Goal: Task Accomplishment & Management: Manage account settings

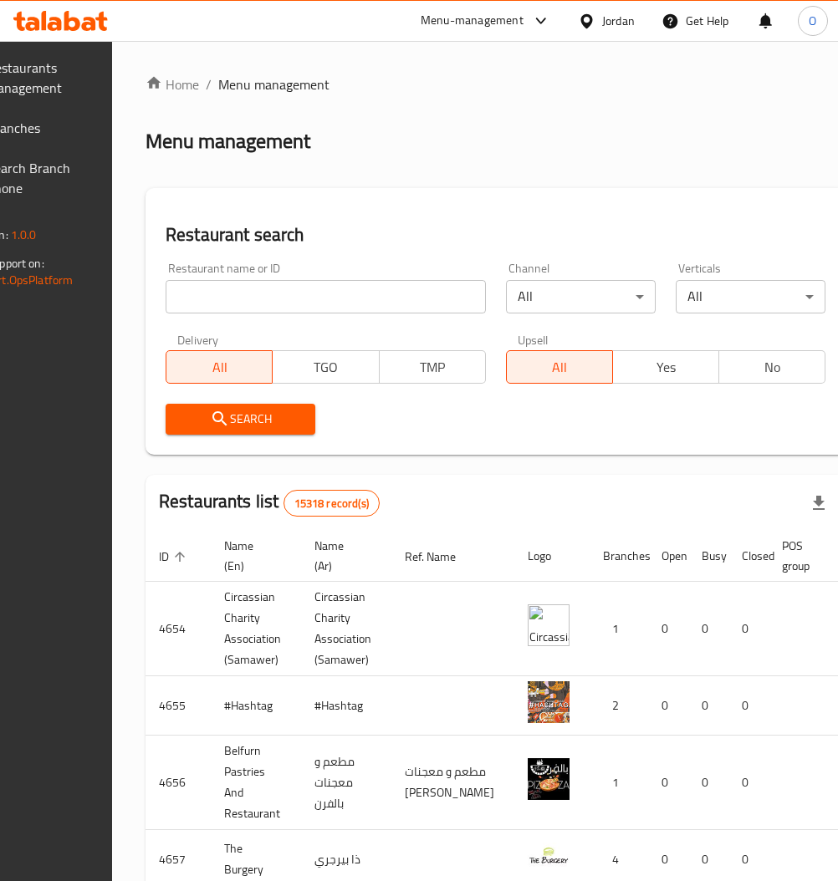
click at [323, 327] on div "Delivery All TGO TMP" at bounding box center [325, 359] width 340 height 70
click at [324, 298] on input "search" at bounding box center [326, 296] width 320 height 33
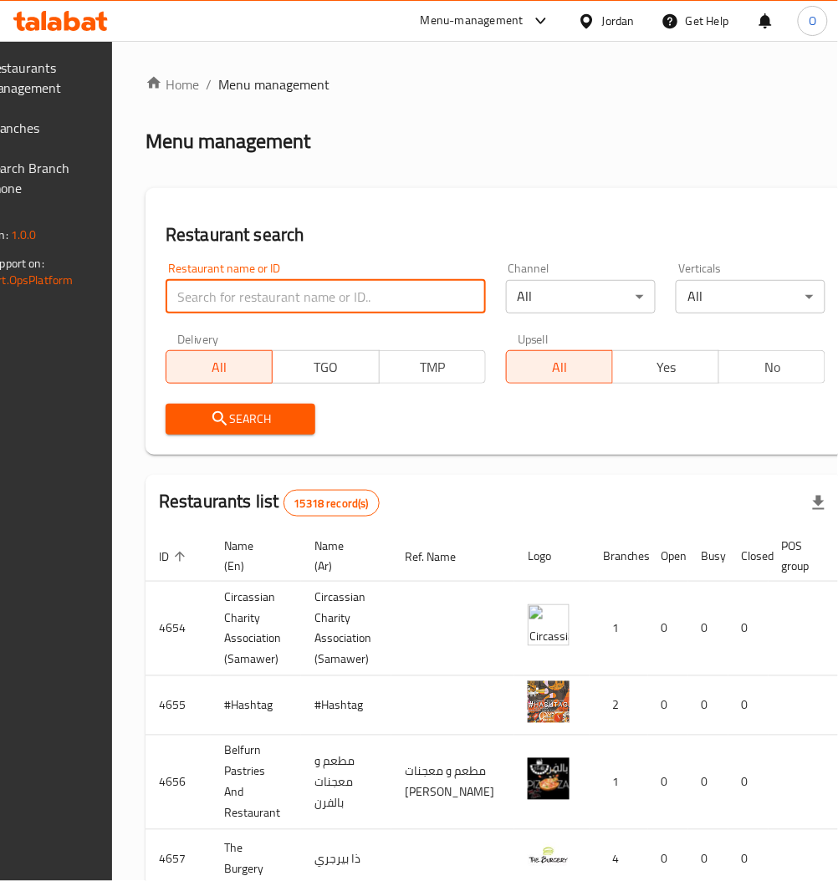
paste input "775465"
type input "775465"
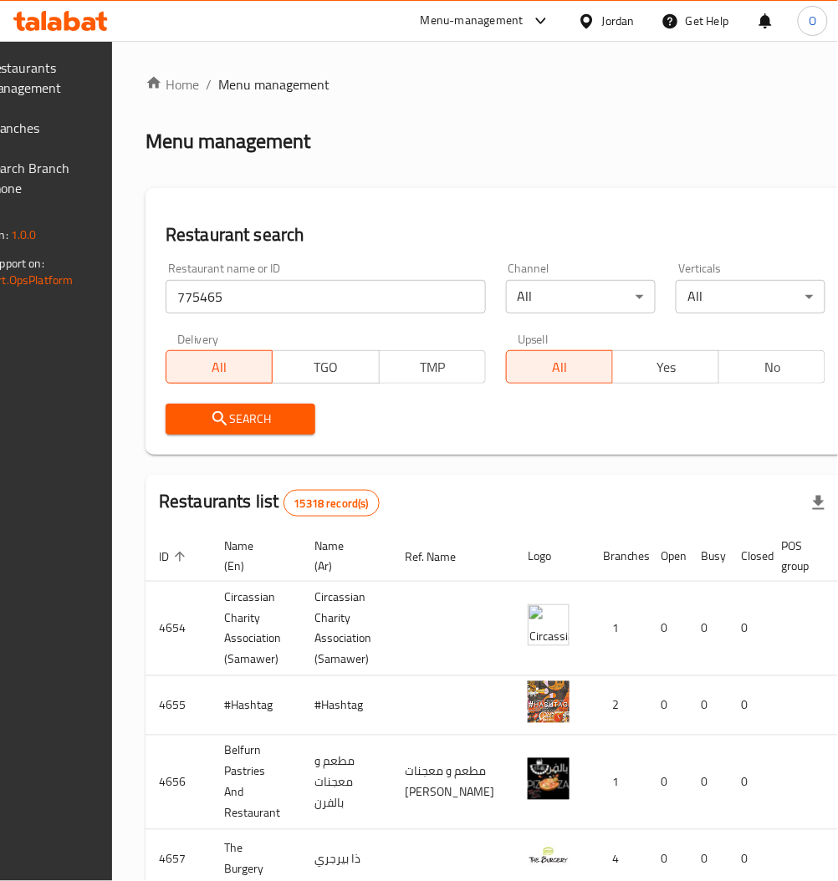
click at [252, 412] on span "Search" at bounding box center [240, 419] width 123 height 21
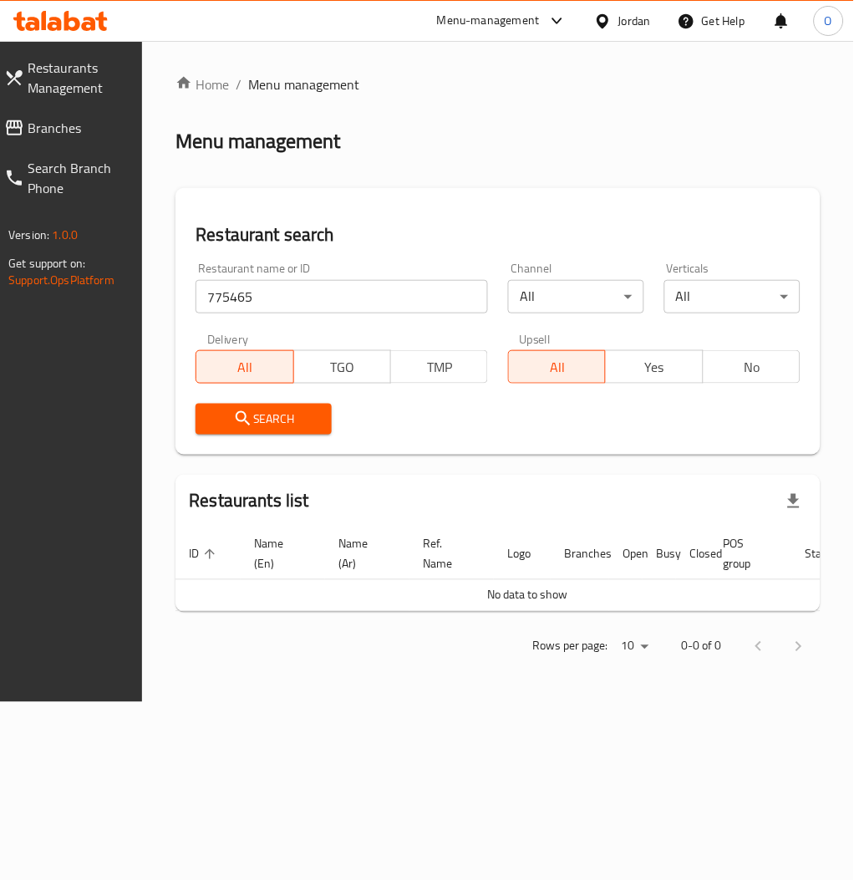
click at [61, 112] on link "Branches" at bounding box center [67, 128] width 152 height 40
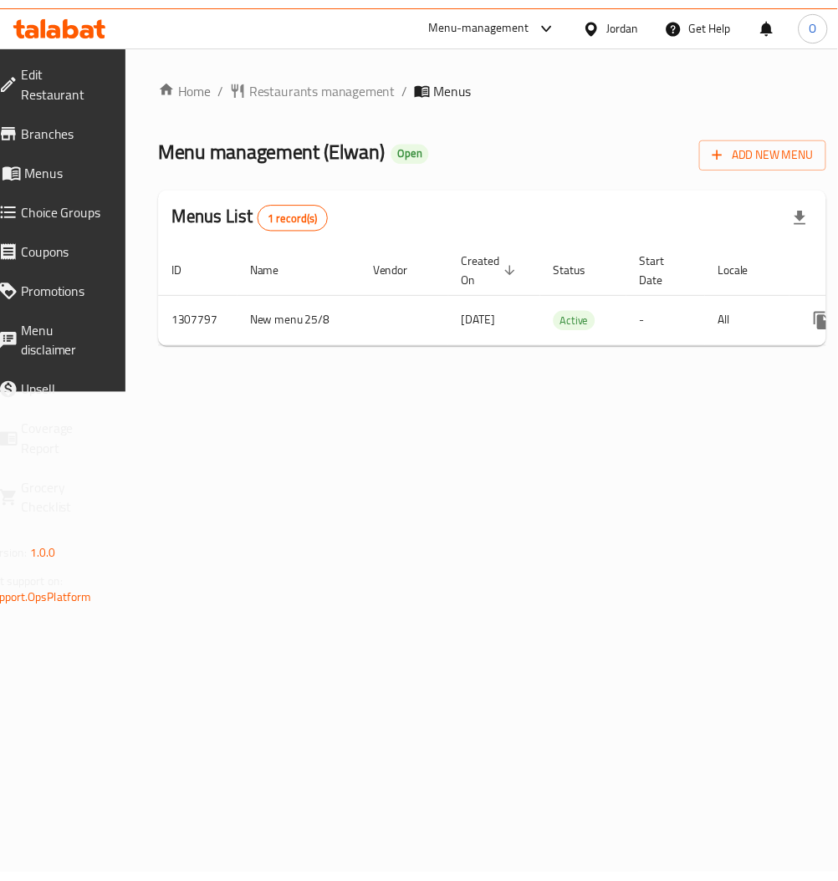
scroll to position [0, 185]
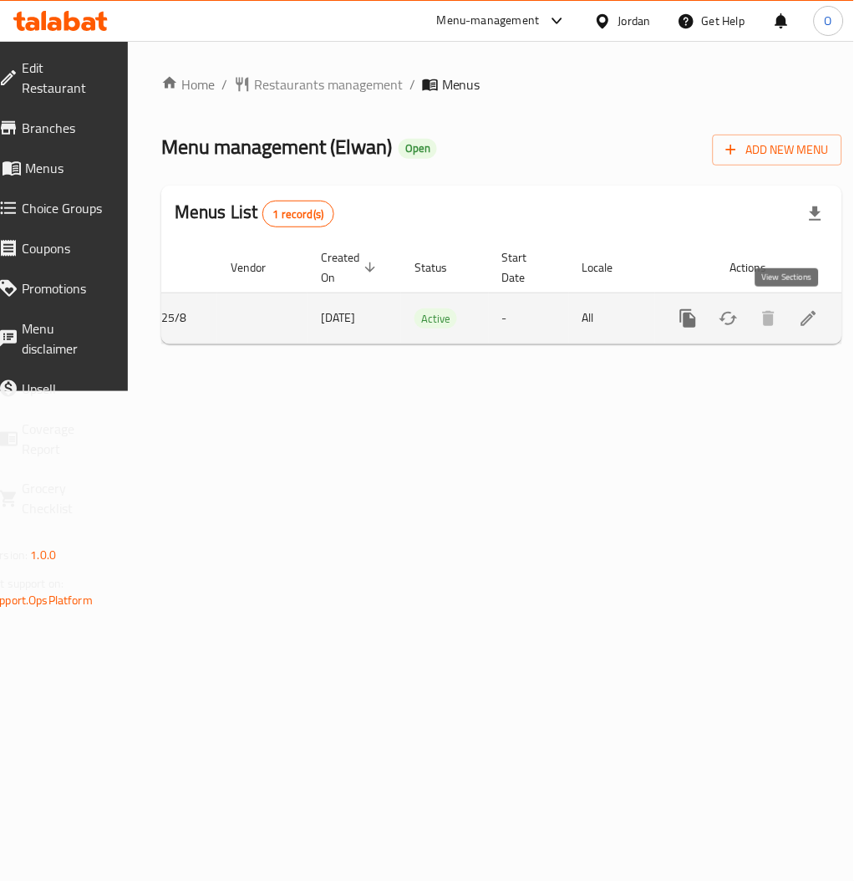
click at [799, 311] on icon "enhanced table" at bounding box center [809, 318] width 20 height 20
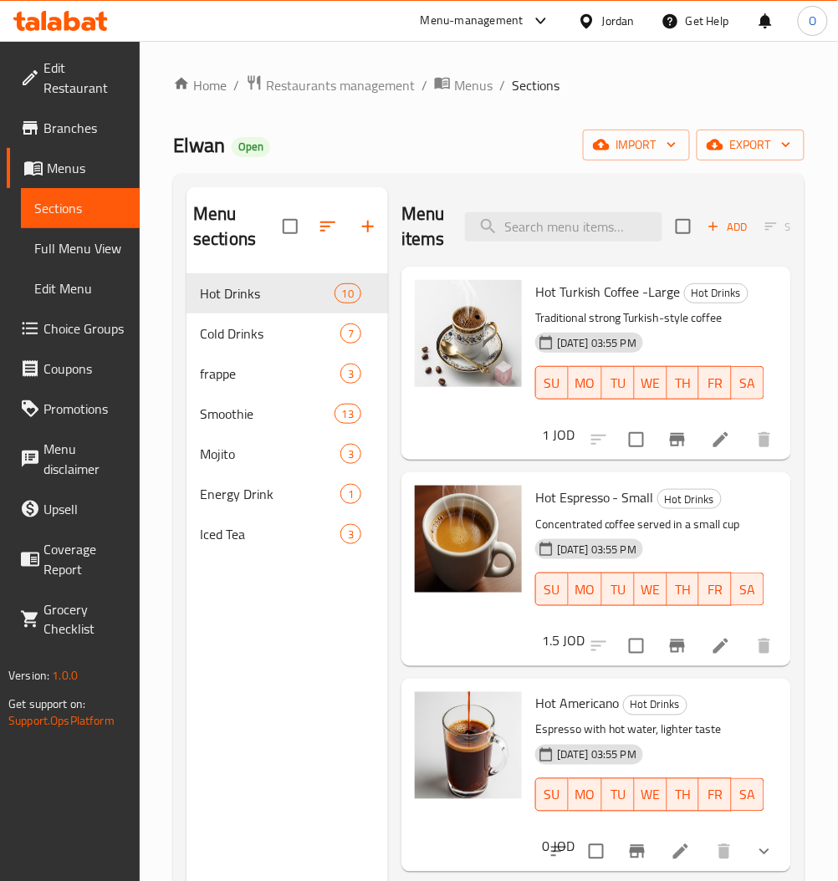
click at [556, 437] on h6 "1 JOD" at bounding box center [558, 434] width 33 height 23
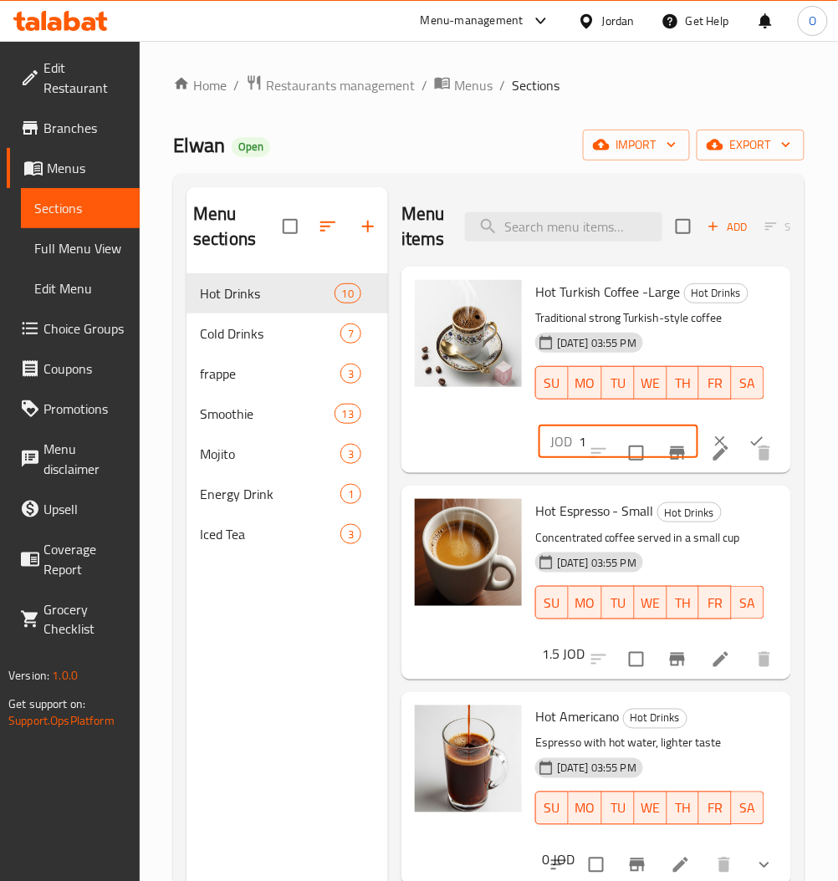
drag, startPoint x: 594, startPoint y: 455, endPoint x: 479, endPoint y: 467, distance: 116.0
click at [482, 466] on div "Hot Turkish Coffee -Large Hot Drinks Traditional strong Turkish-style coffee [D…" at bounding box center [596, 369] width 376 height 193
type input "1.5"
click at [738, 460] on button "ok" at bounding box center [756, 441] width 37 height 37
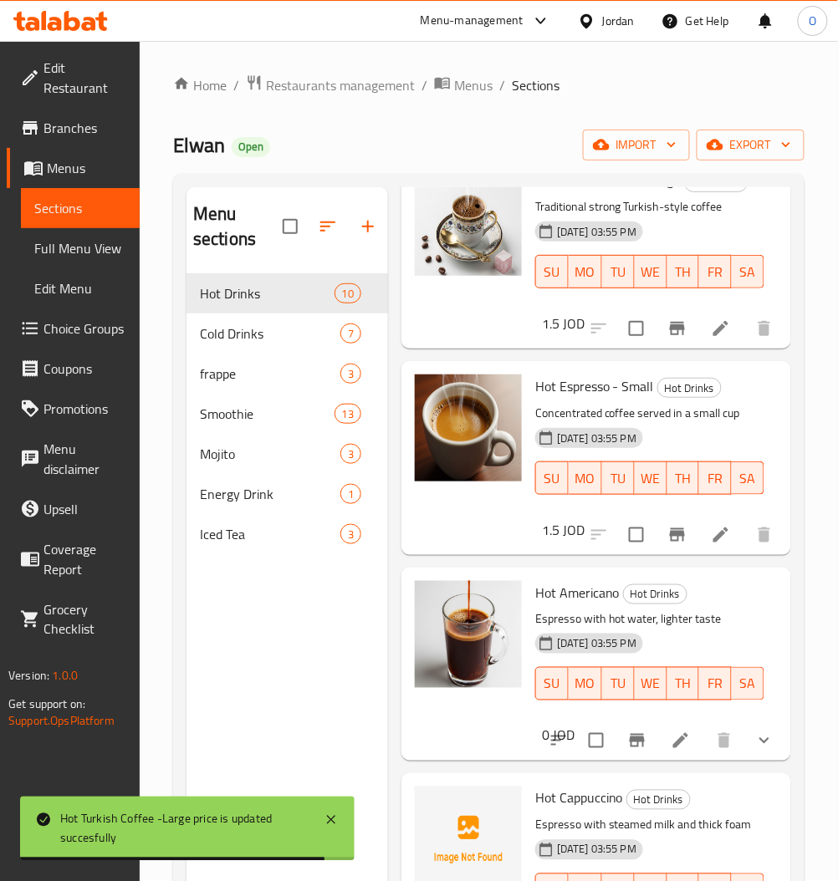
scroll to position [222, 0]
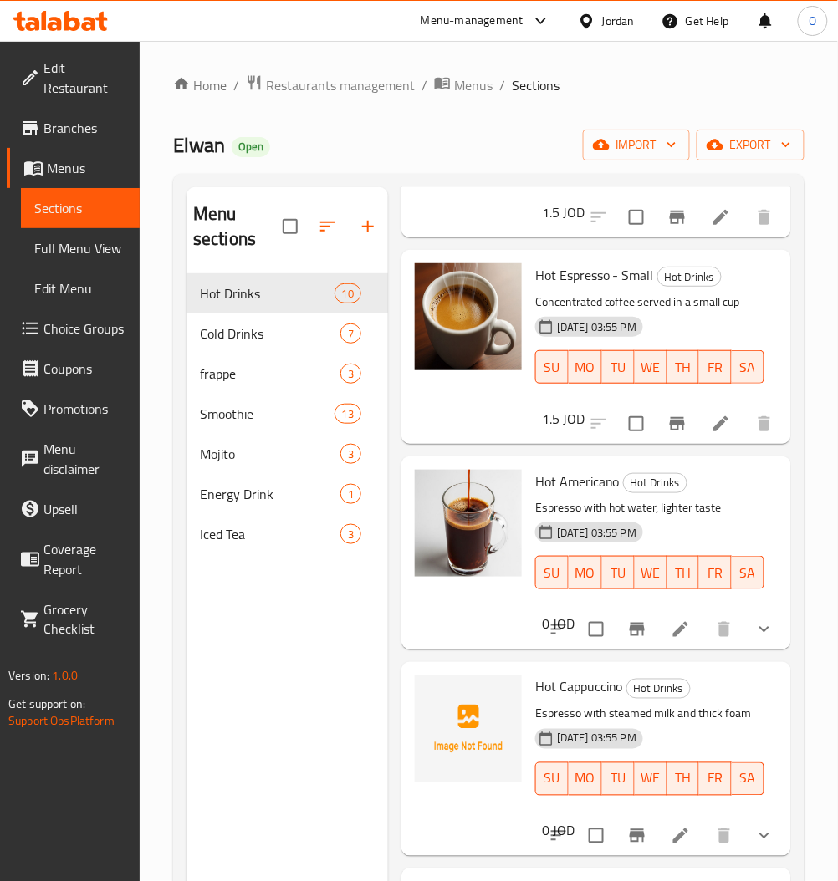
click at [657, 629] on li at bounding box center [680, 629] width 47 height 30
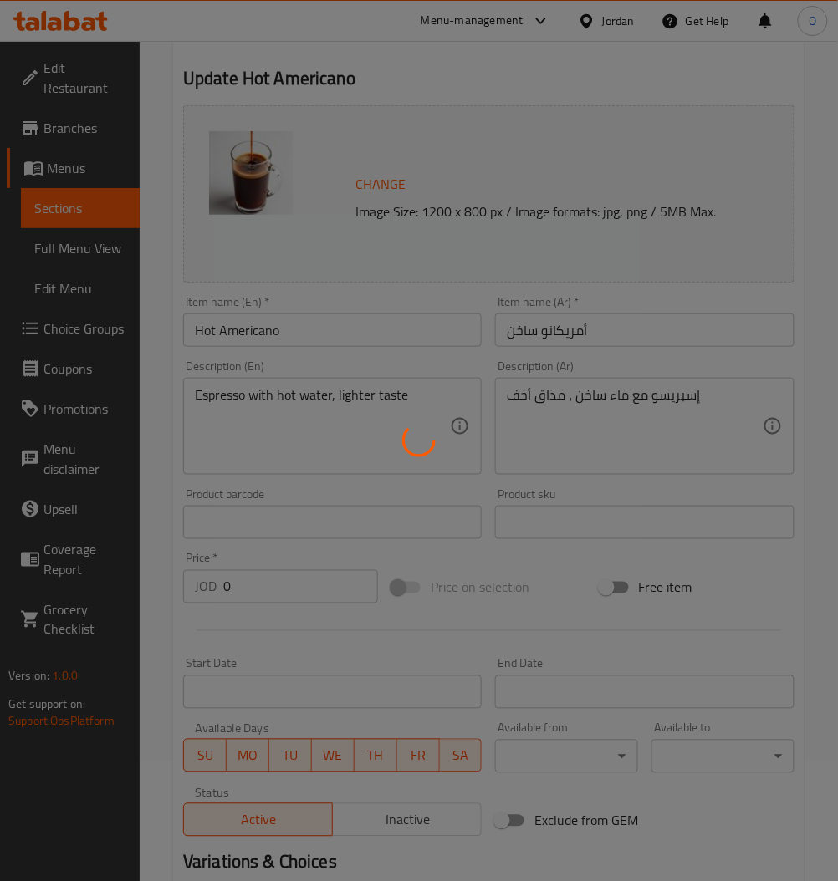
scroll to position [385, 0]
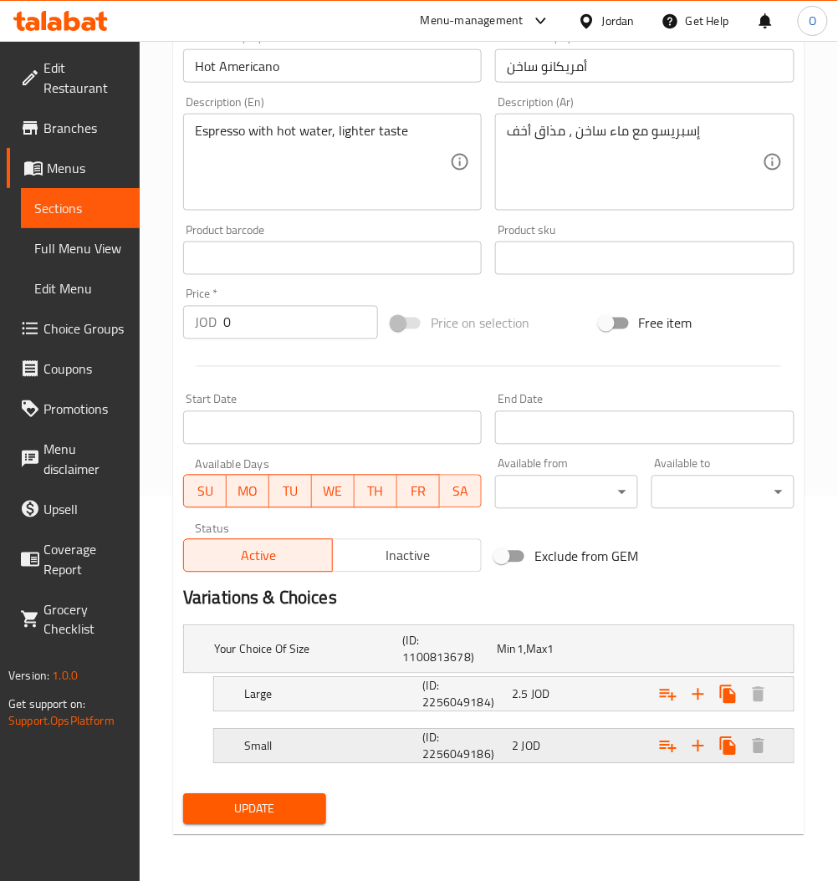
click at [475, 728] on div "(ID: 2256049186)" at bounding box center [464, 746] width 89 height 40
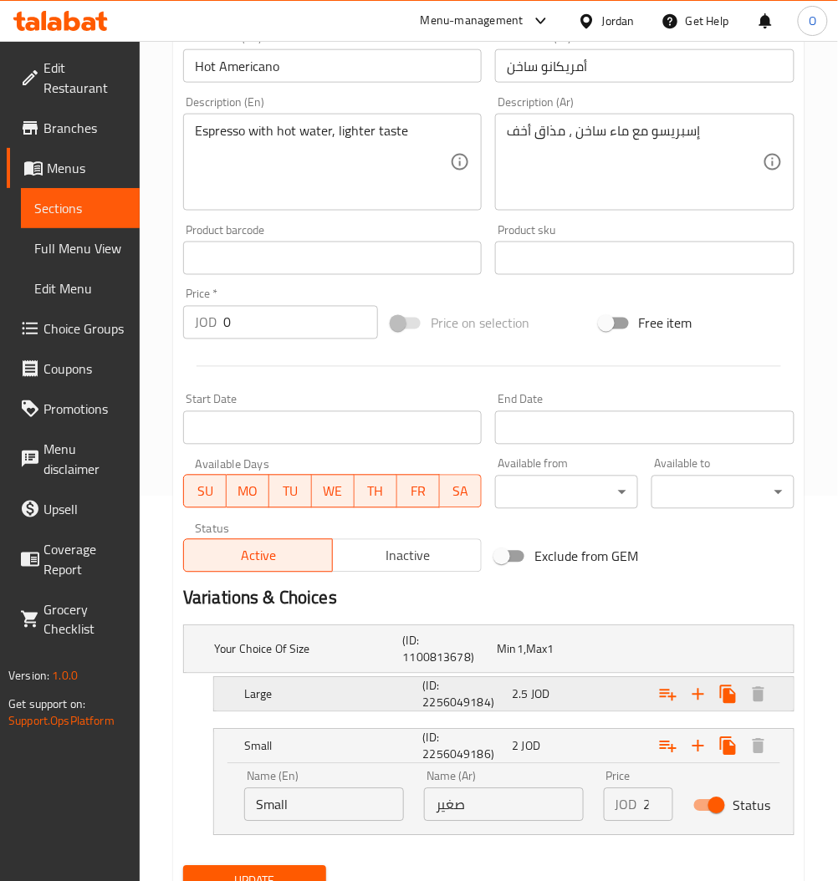
click at [557, 687] on div "2.5 JOD" at bounding box center [553, 694] width 83 height 17
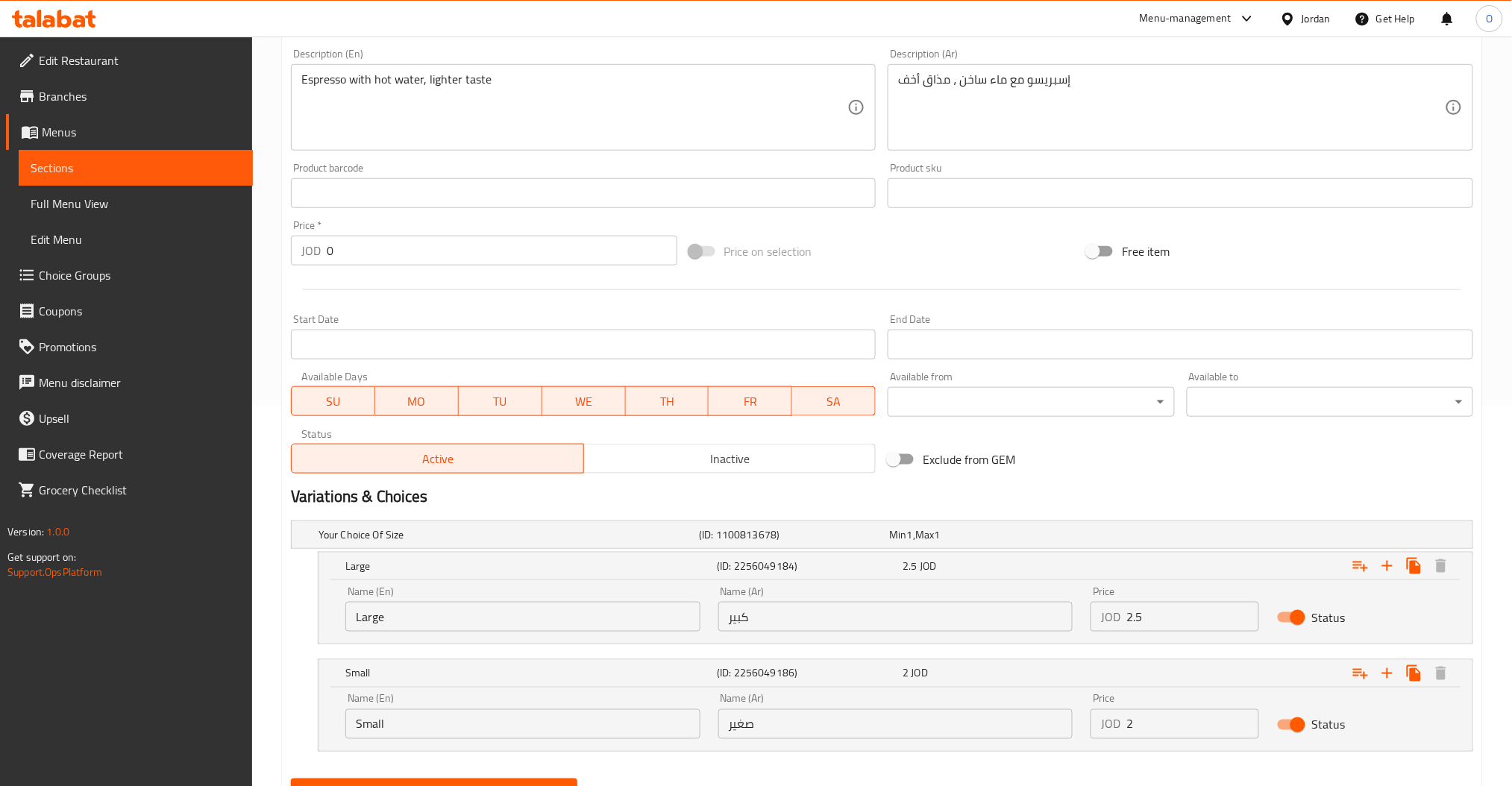
scroll to position [352, 0]
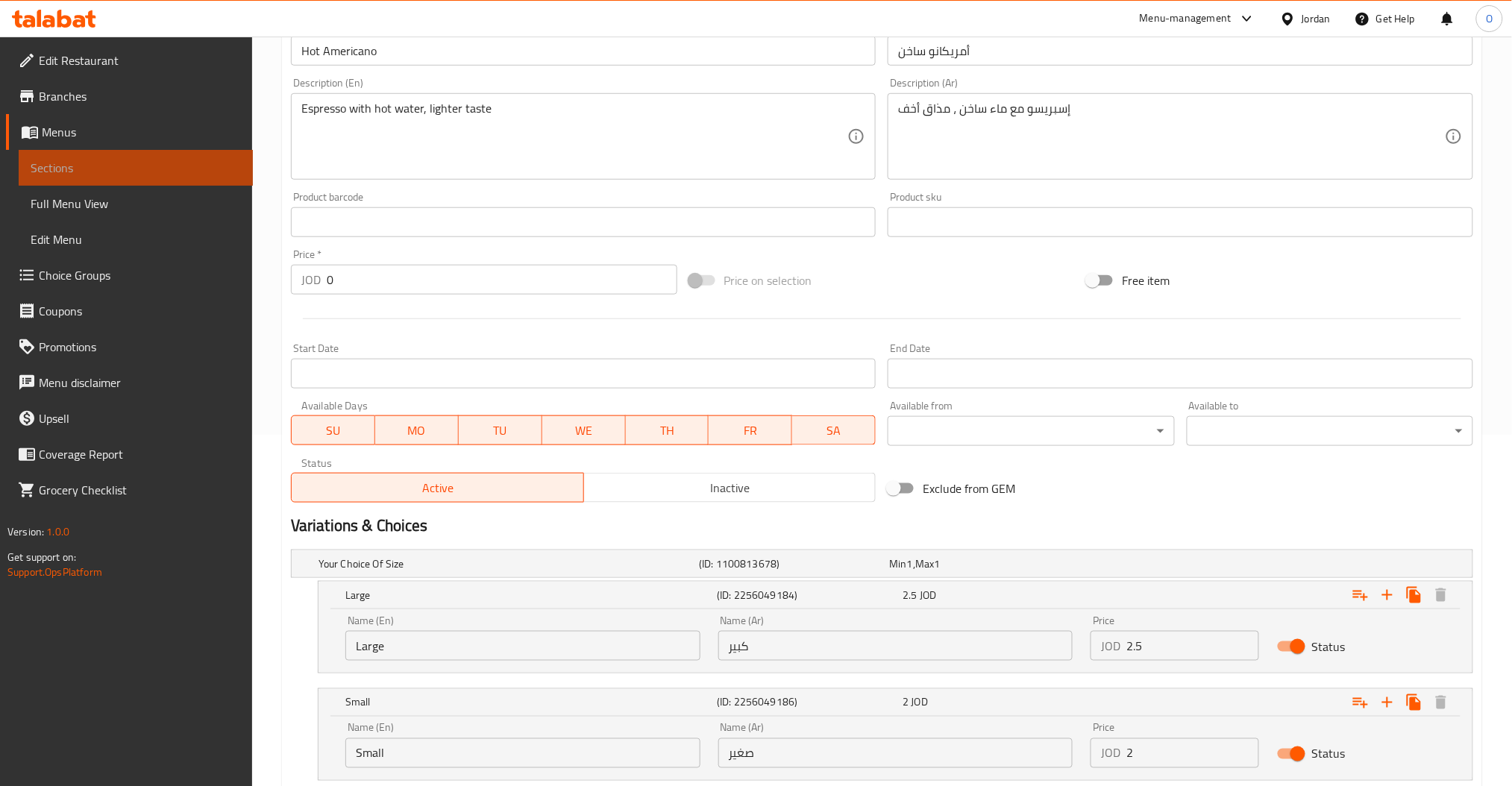
click at [161, 178] on link "Sections" at bounding box center [136, 168] width 234 height 36
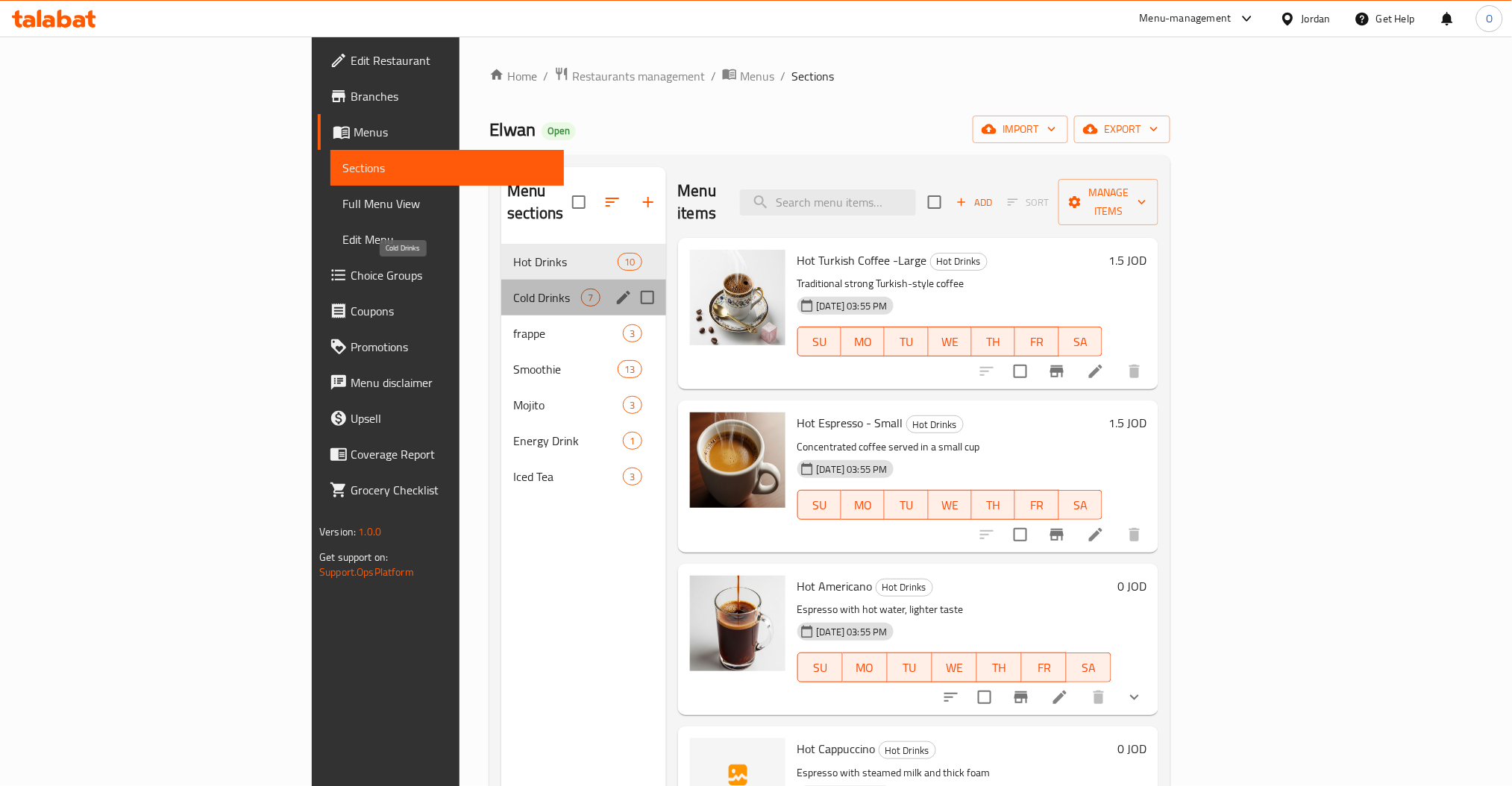
click at [513, 289] on span "Cold Drinks" at bounding box center [547, 298] width 68 height 18
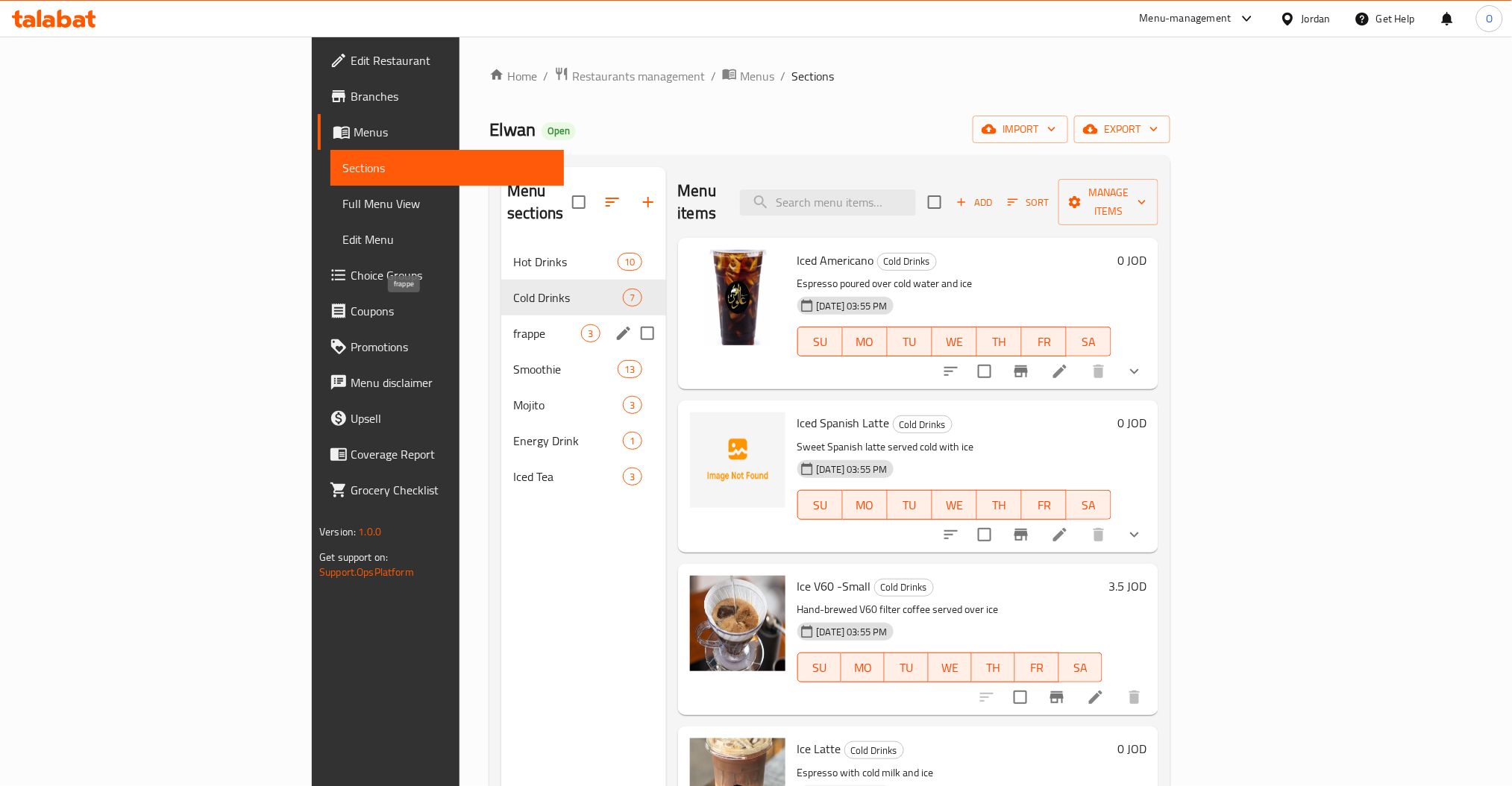
click at [513, 325] on span "frappe" at bounding box center [547, 334] width 68 height 18
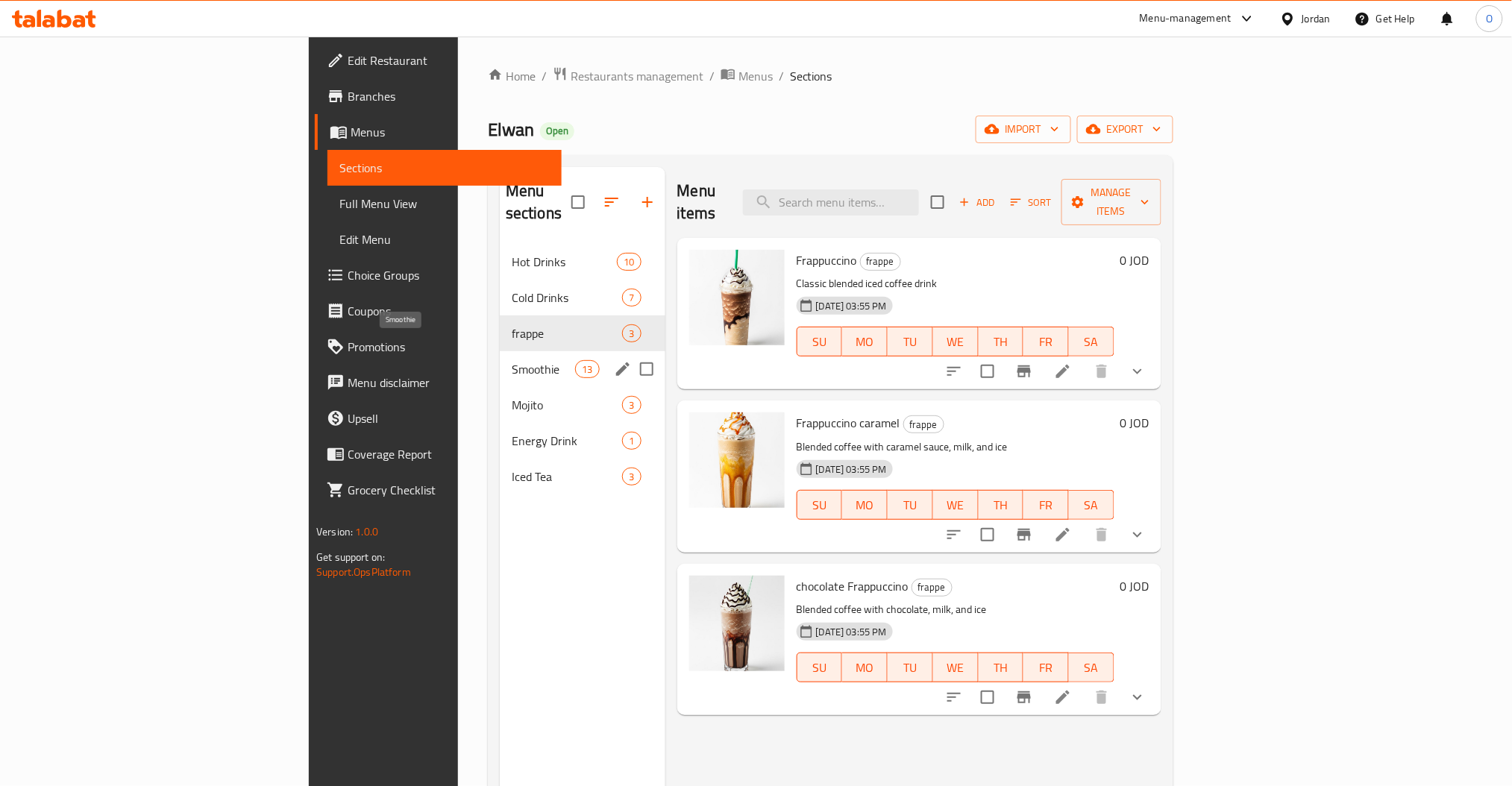
click at [511, 360] on span "Smoothie" at bounding box center [542, 369] width 63 height 18
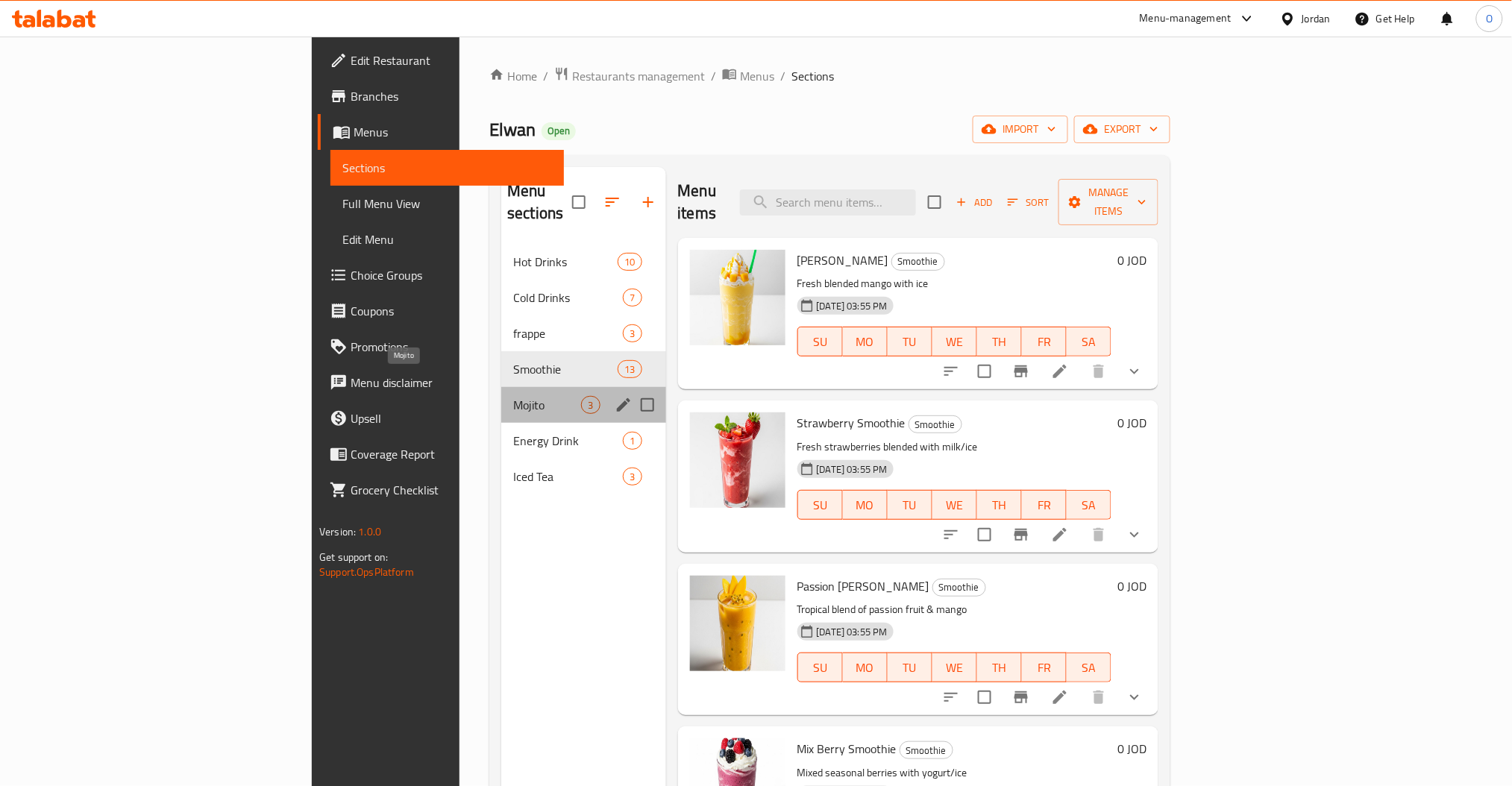
click at [513, 396] on span "Mojito" at bounding box center [547, 405] width 68 height 18
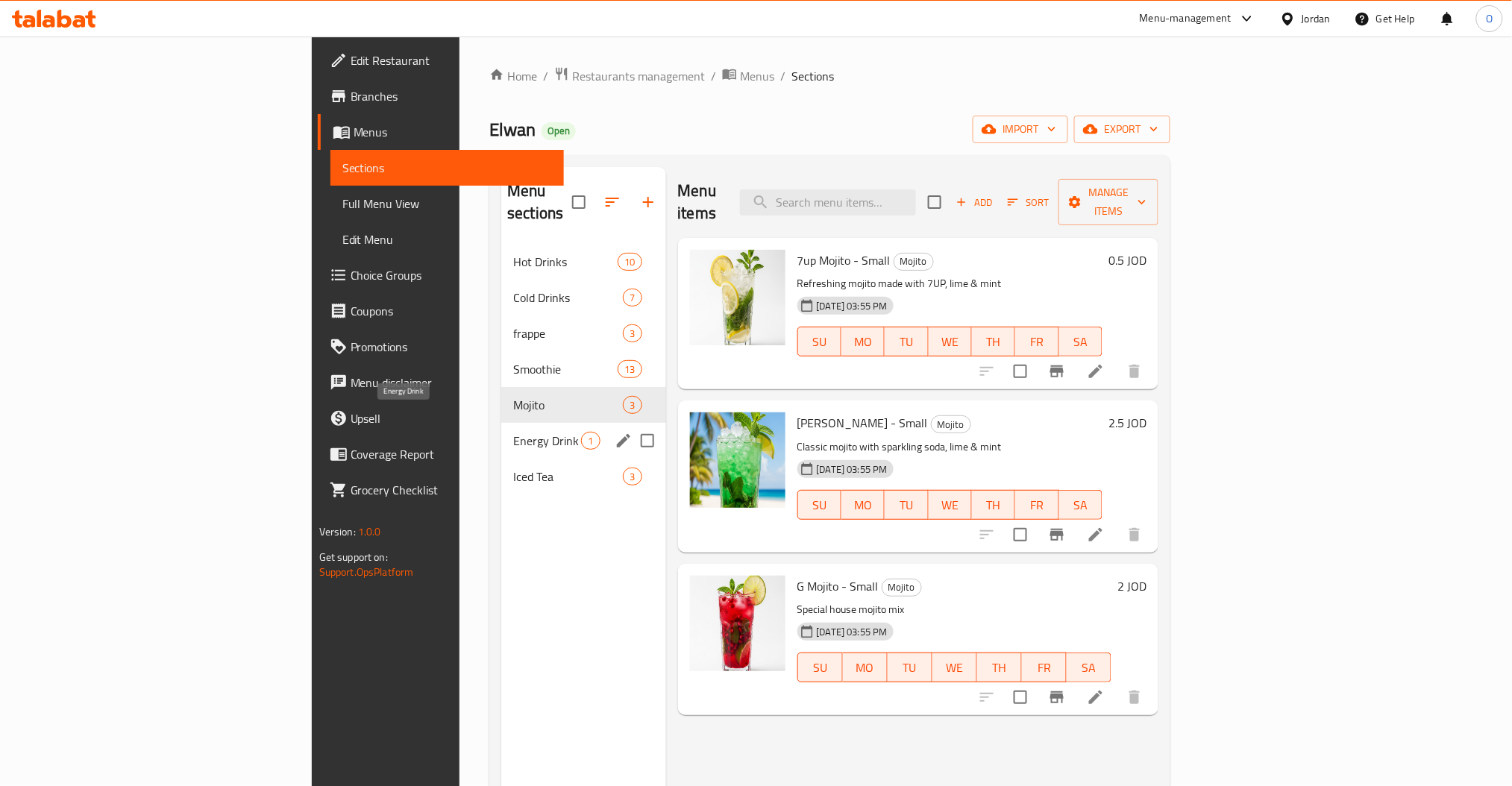
click at [513, 432] on span "Energy Drink" at bounding box center [547, 441] width 68 height 18
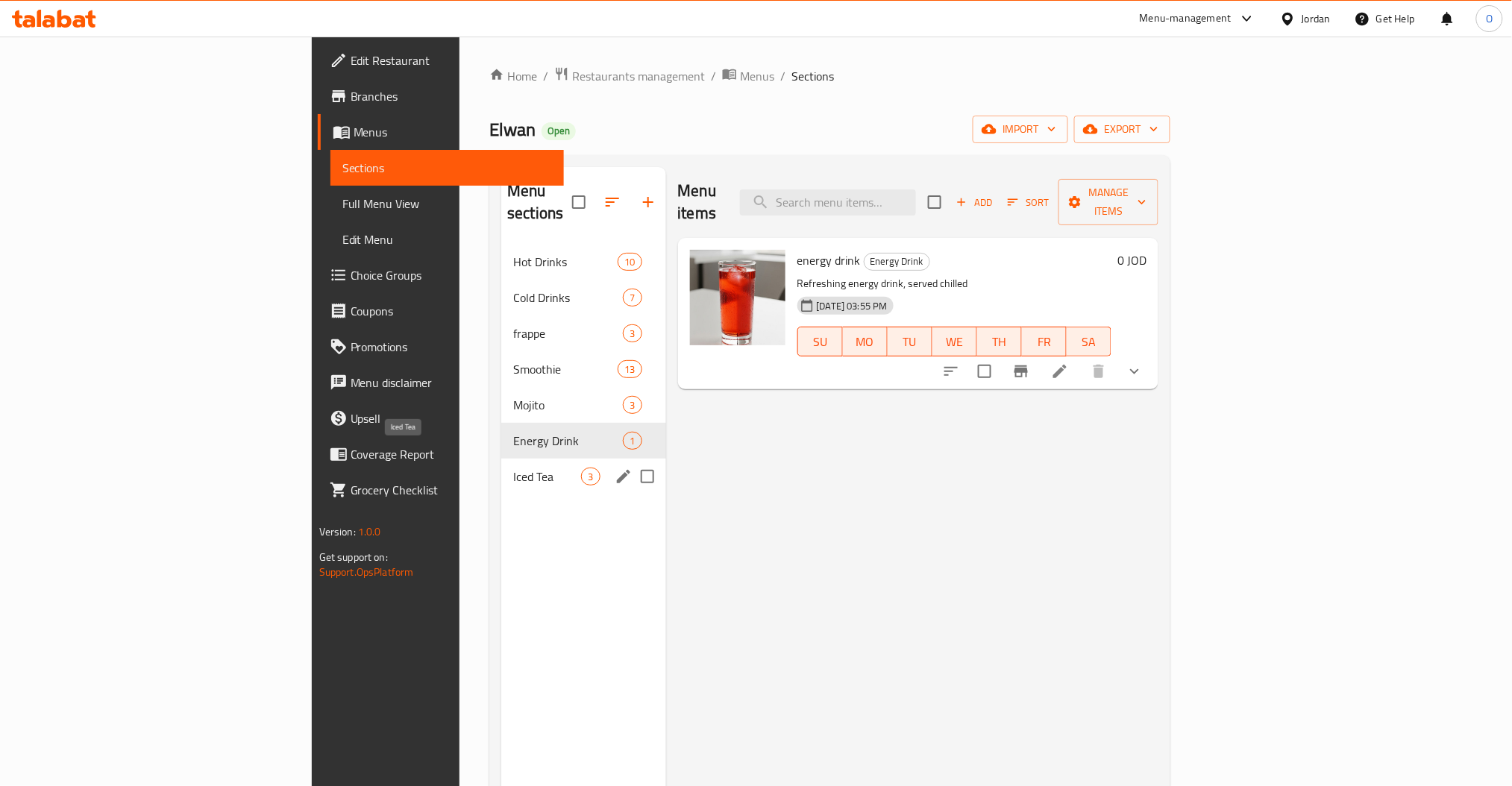
click at [513, 467] on span "Iced Tea" at bounding box center [547, 476] width 68 height 18
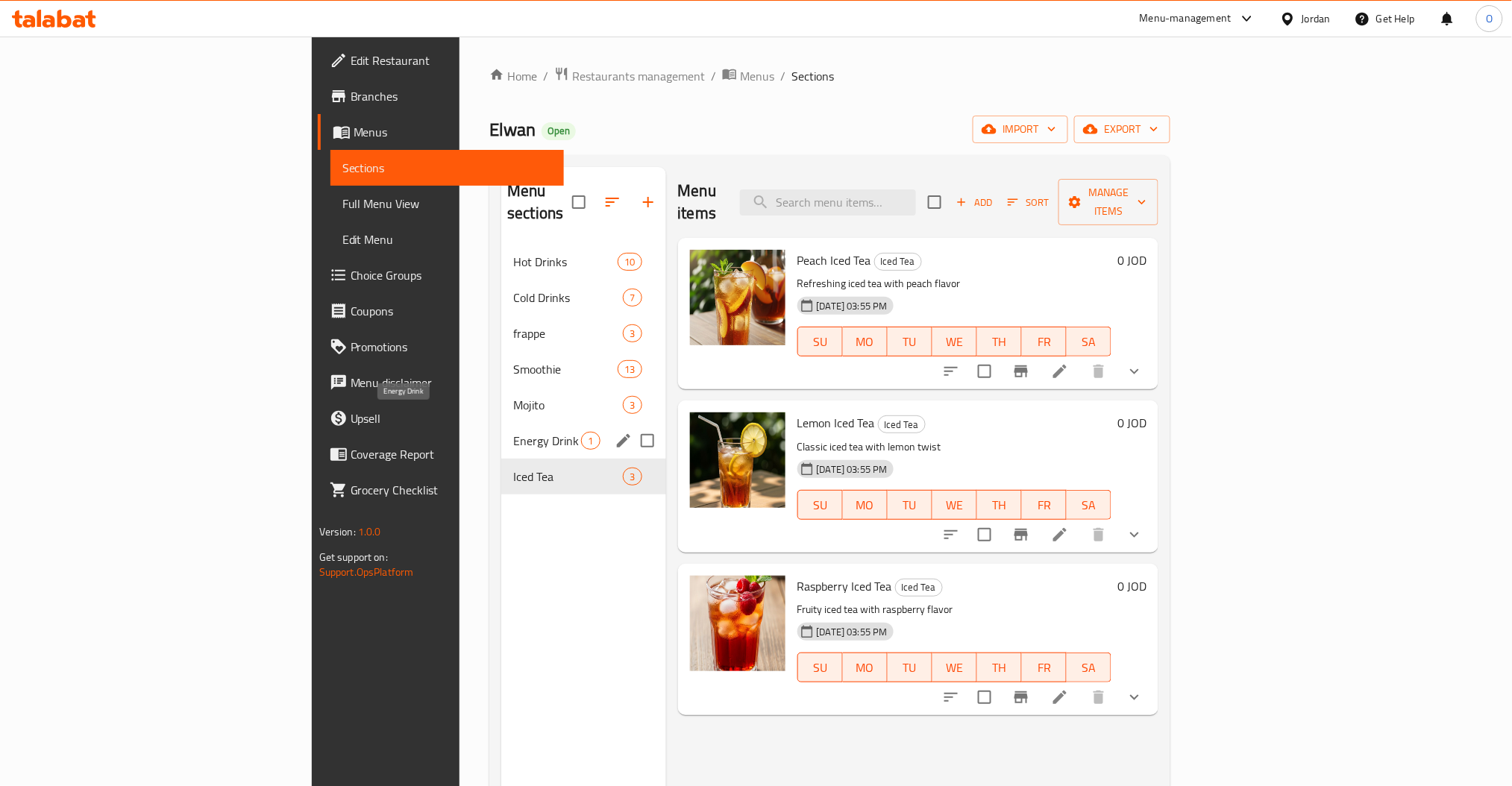
click at [513, 432] on span "Energy Drink" at bounding box center [547, 441] width 68 height 18
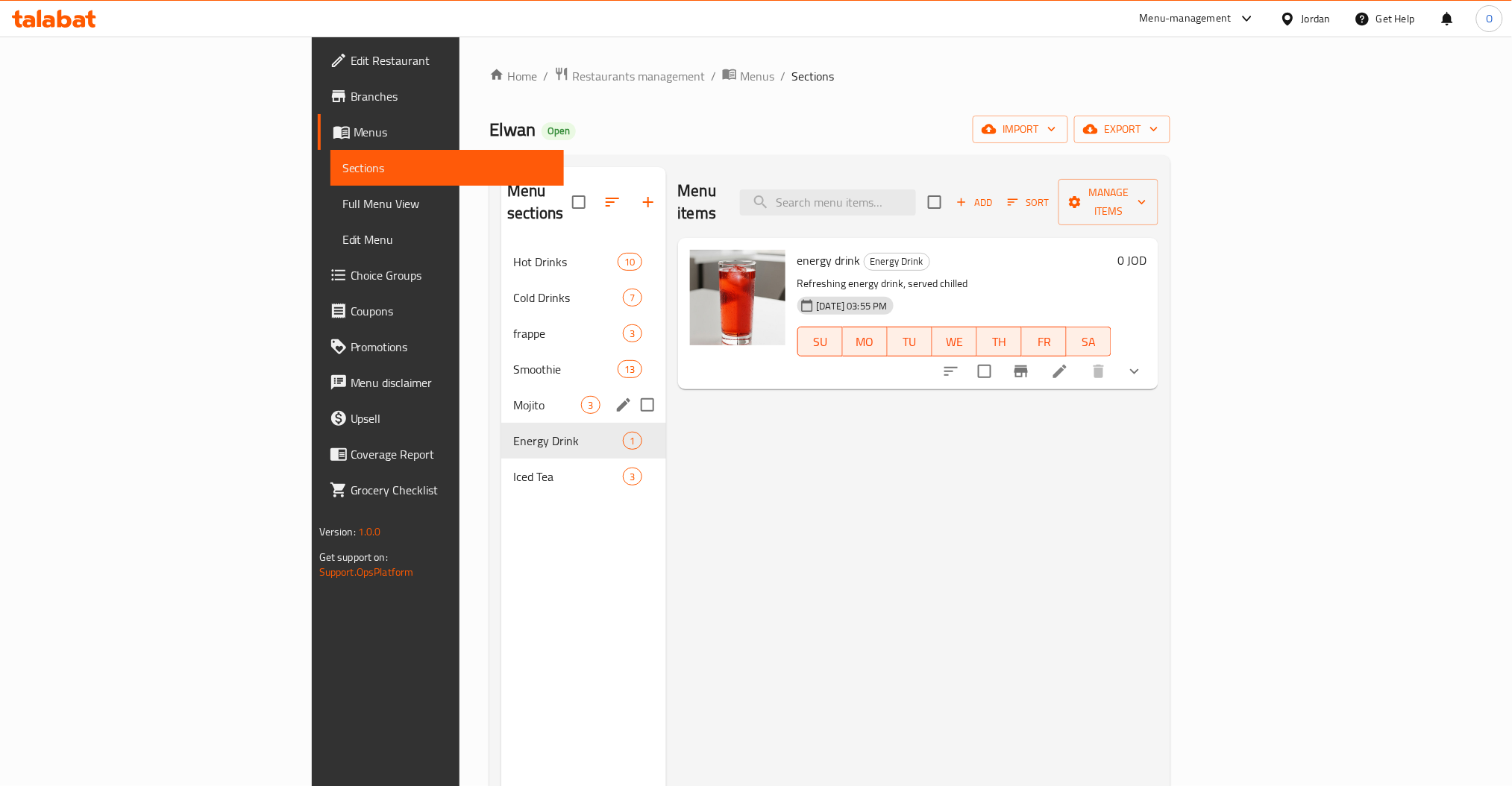
click at [513, 396] on span "Mojito" at bounding box center [547, 405] width 68 height 18
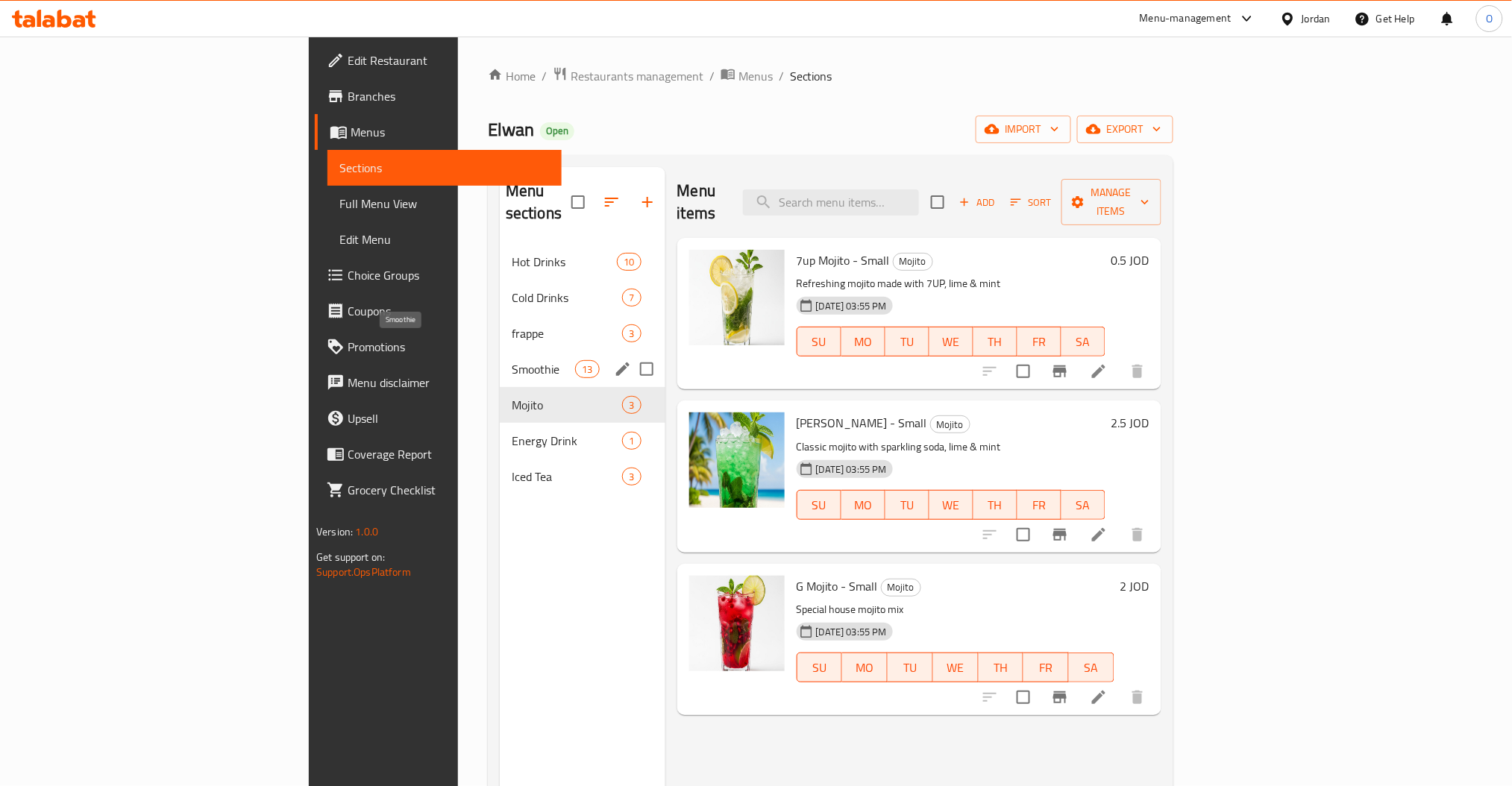
click at [511, 360] on span "Smoothie" at bounding box center [542, 369] width 63 height 18
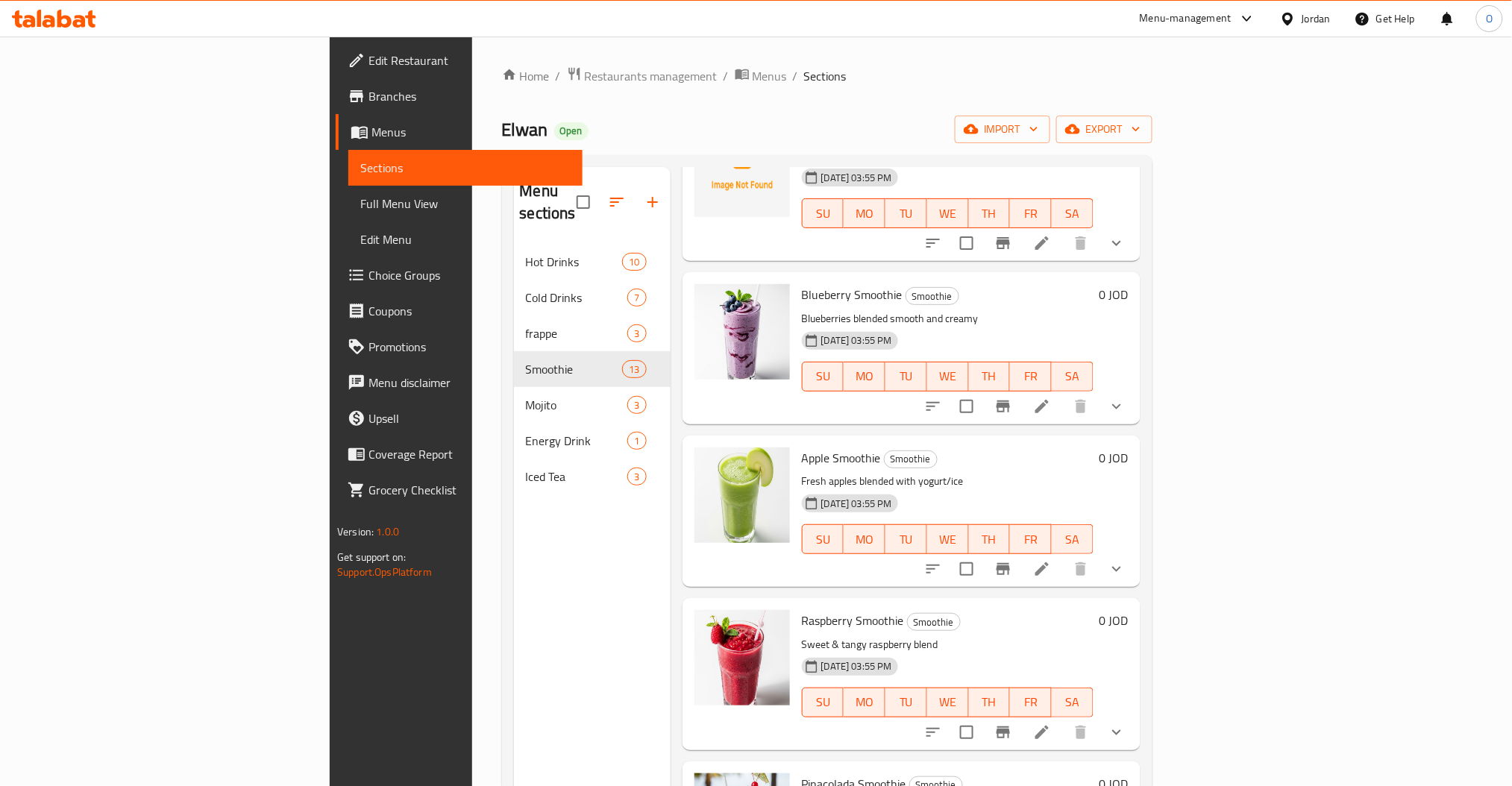
scroll to position [895, 0]
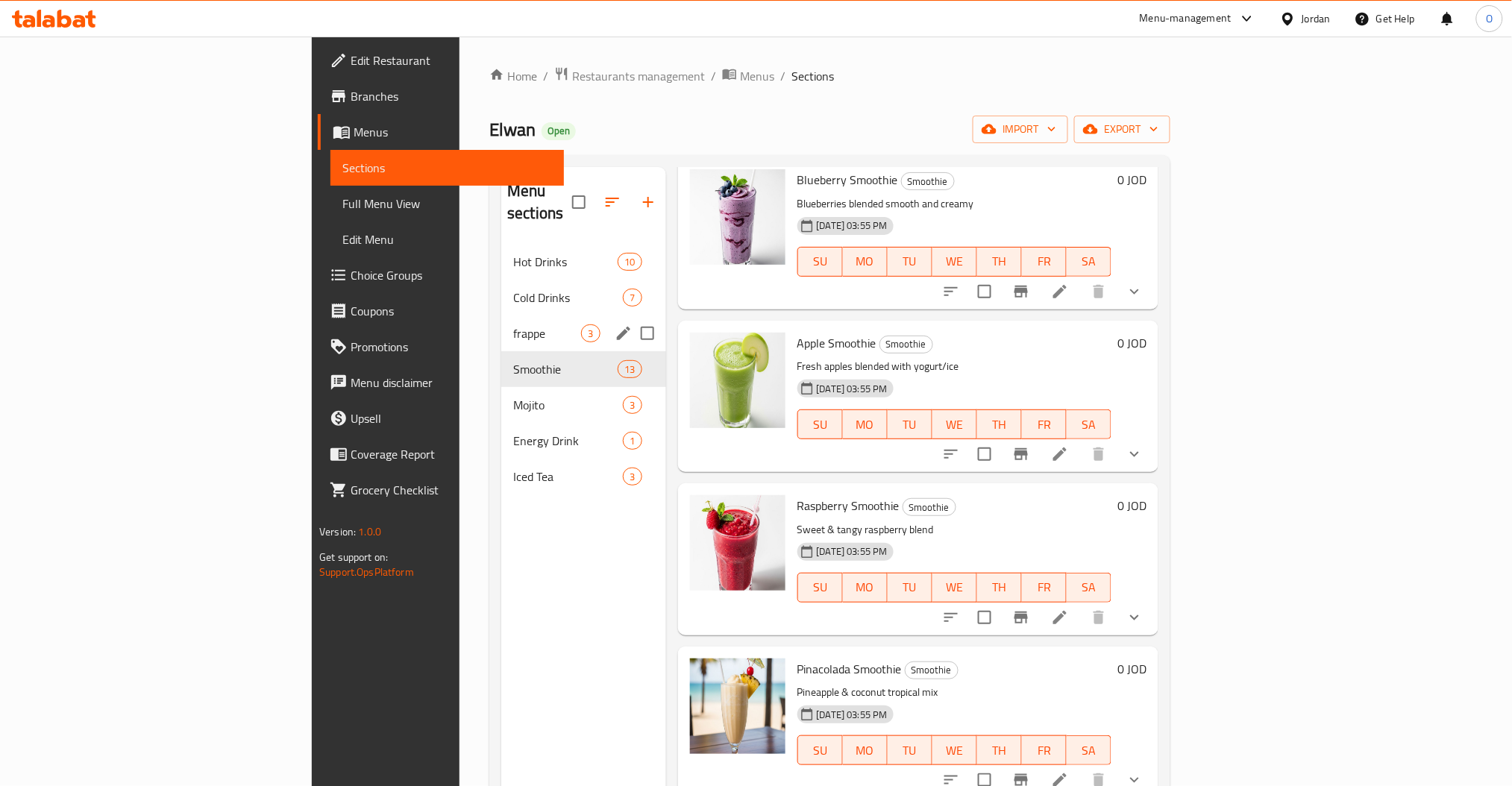
click at [513, 325] on span "frappe" at bounding box center [547, 334] width 68 height 18
